Goal: Navigation & Orientation: Go to known website

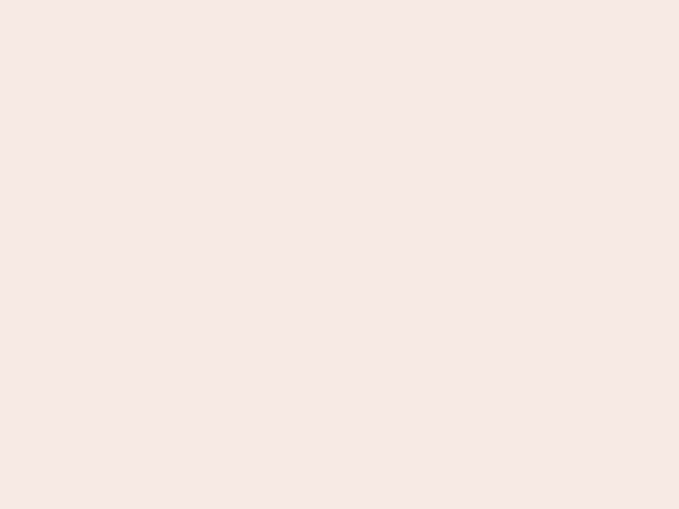
click at [340, 255] on nb-app "Almost there Thank you for registering for Newbook. Your account is under revie…" at bounding box center [339, 254] width 679 height 509
click at [340, 0] on nb-app "Almost there Thank you for registering for Newbook. Your account is under revie…" at bounding box center [339, 254] width 679 height 509
click at [363, 0] on nb-app "Almost there Thank you for registering for Newbook. Your account is under revie…" at bounding box center [339, 254] width 679 height 509
click at [340, 255] on nb-app "Almost there Thank you for registering for Newbook. Your account is under revie…" at bounding box center [339, 254] width 679 height 509
click at [340, 0] on nb-app "Almost there Thank you for registering for Newbook. Your account is under revie…" at bounding box center [339, 254] width 679 height 509
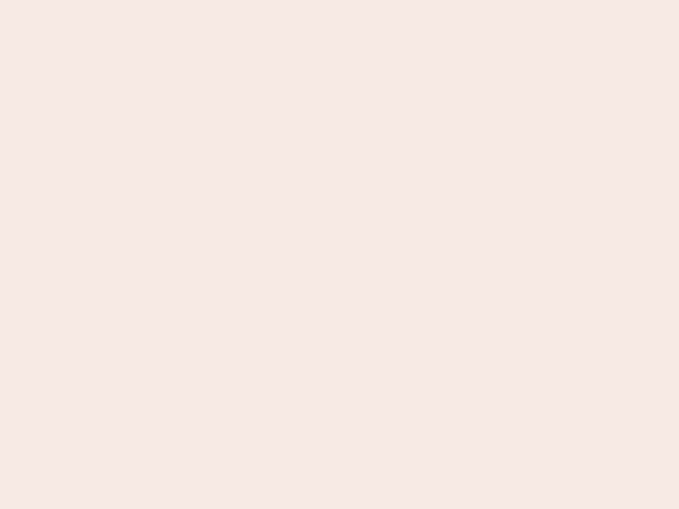
click at [237, 0] on nb-app "Almost there Thank you for registering for Newbook. Your account is under revie…" at bounding box center [339, 254] width 679 height 509
click at [340, 255] on nb-app "Almost there Thank you for registering for Newbook. Your account is under revie…" at bounding box center [339, 254] width 679 height 509
click at [340, 0] on nb-app "Almost there Thank you for registering for Newbook. Your account is under revie…" at bounding box center [339, 254] width 679 height 509
click at [237, 0] on nb-app "Almost there Thank you for registering for Newbook. Your account is under revie…" at bounding box center [339, 254] width 679 height 509
click at [340, 255] on nb-app "Almost there Thank you for registering for Newbook. Your account is under revie…" at bounding box center [339, 254] width 679 height 509
